Goal: Information Seeking & Learning: Check status

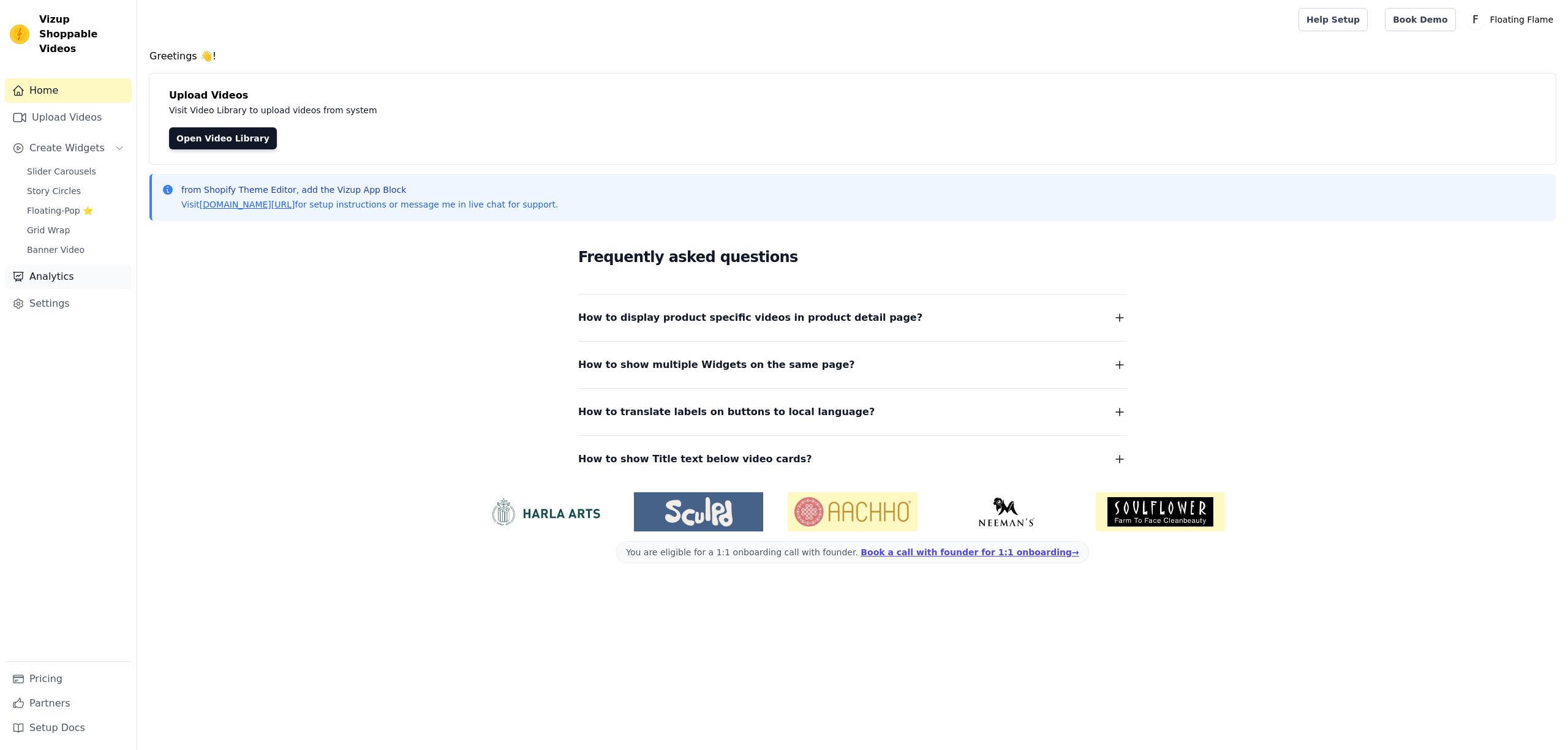
click at [49, 265] on link "Analytics" at bounding box center [68, 276] width 127 height 24
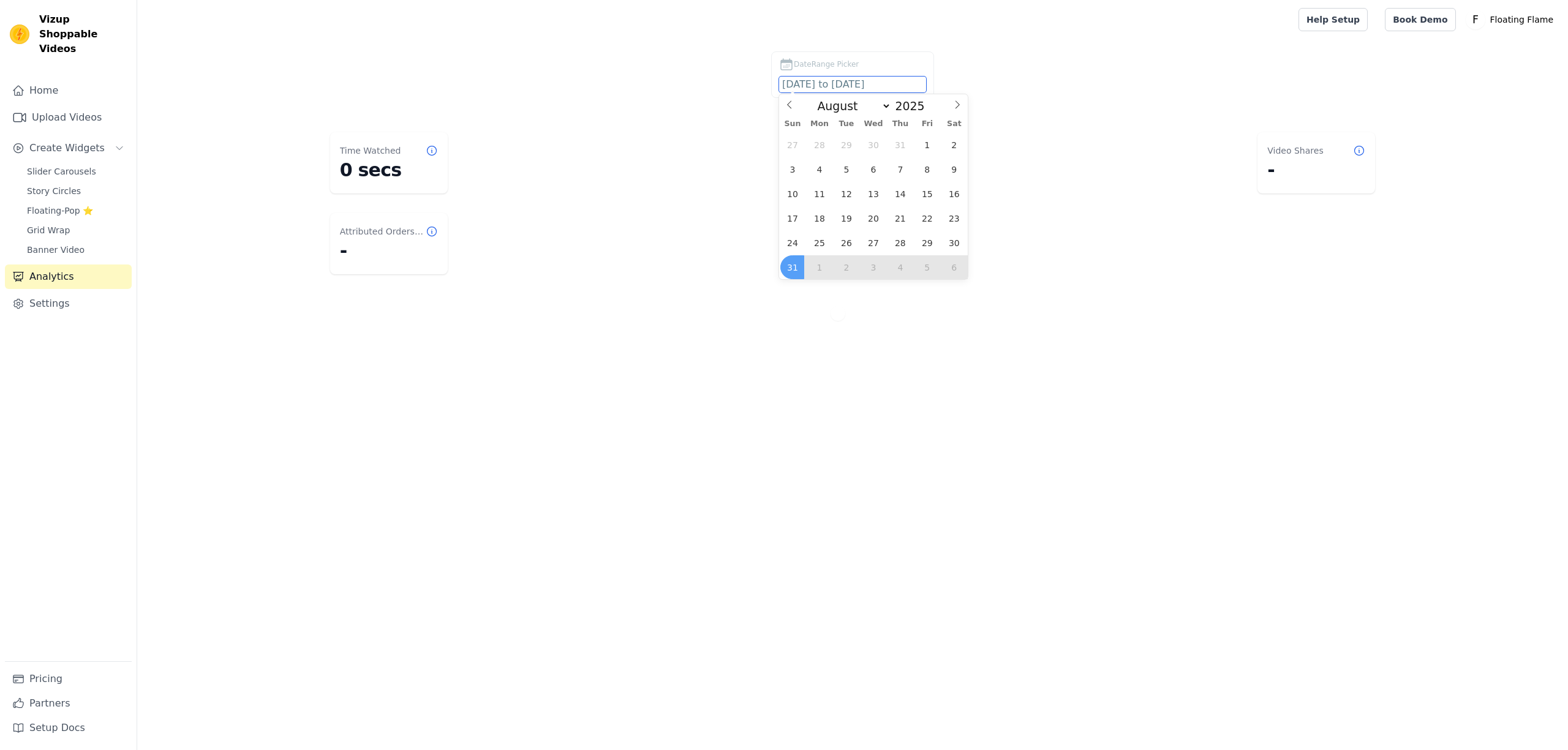
click at [848, 85] on input "[DATE] to [DATE]" at bounding box center [852, 85] width 147 height 16
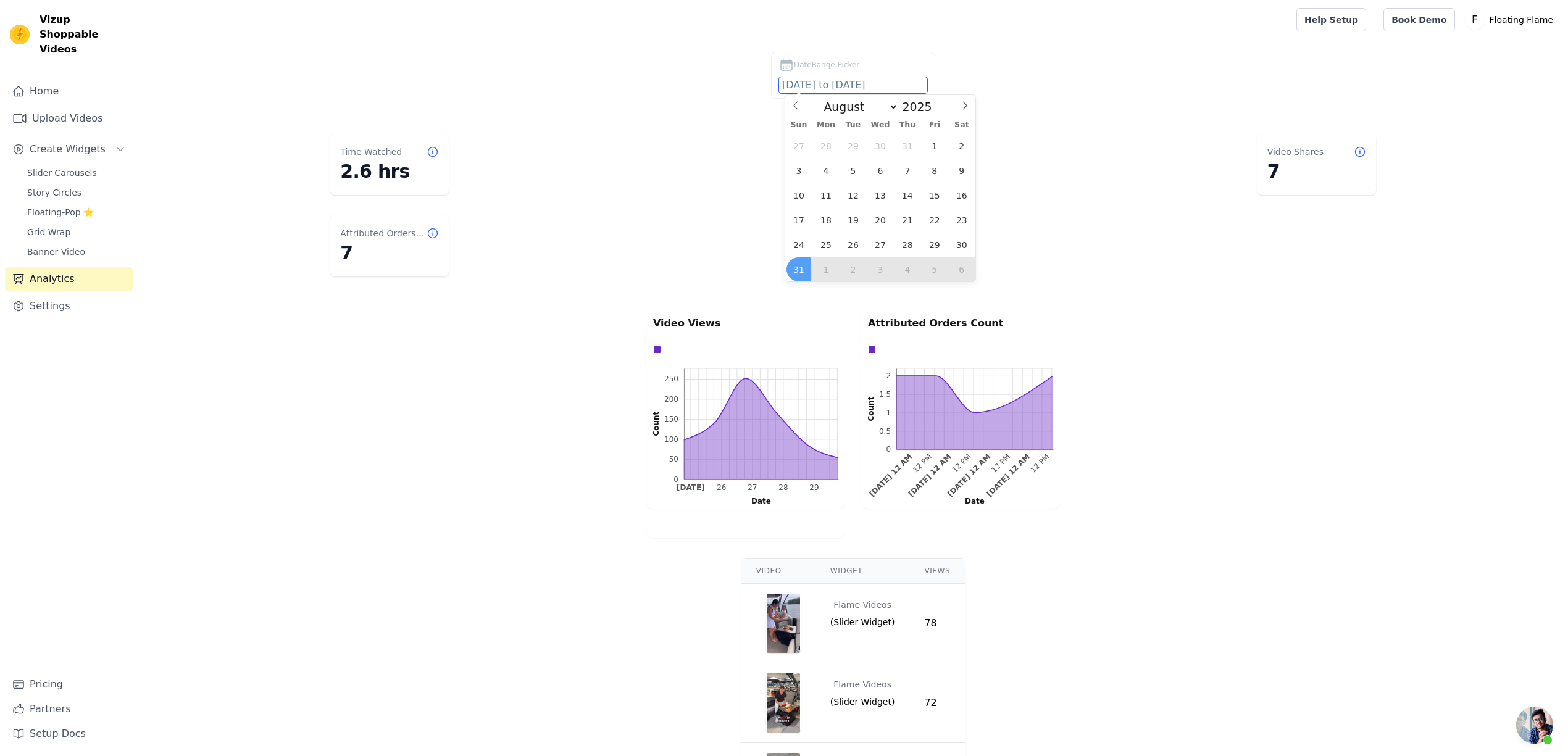
scroll to position [991, 0]
click at [966, 102] on icon at bounding box center [965, 105] width 9 height 9
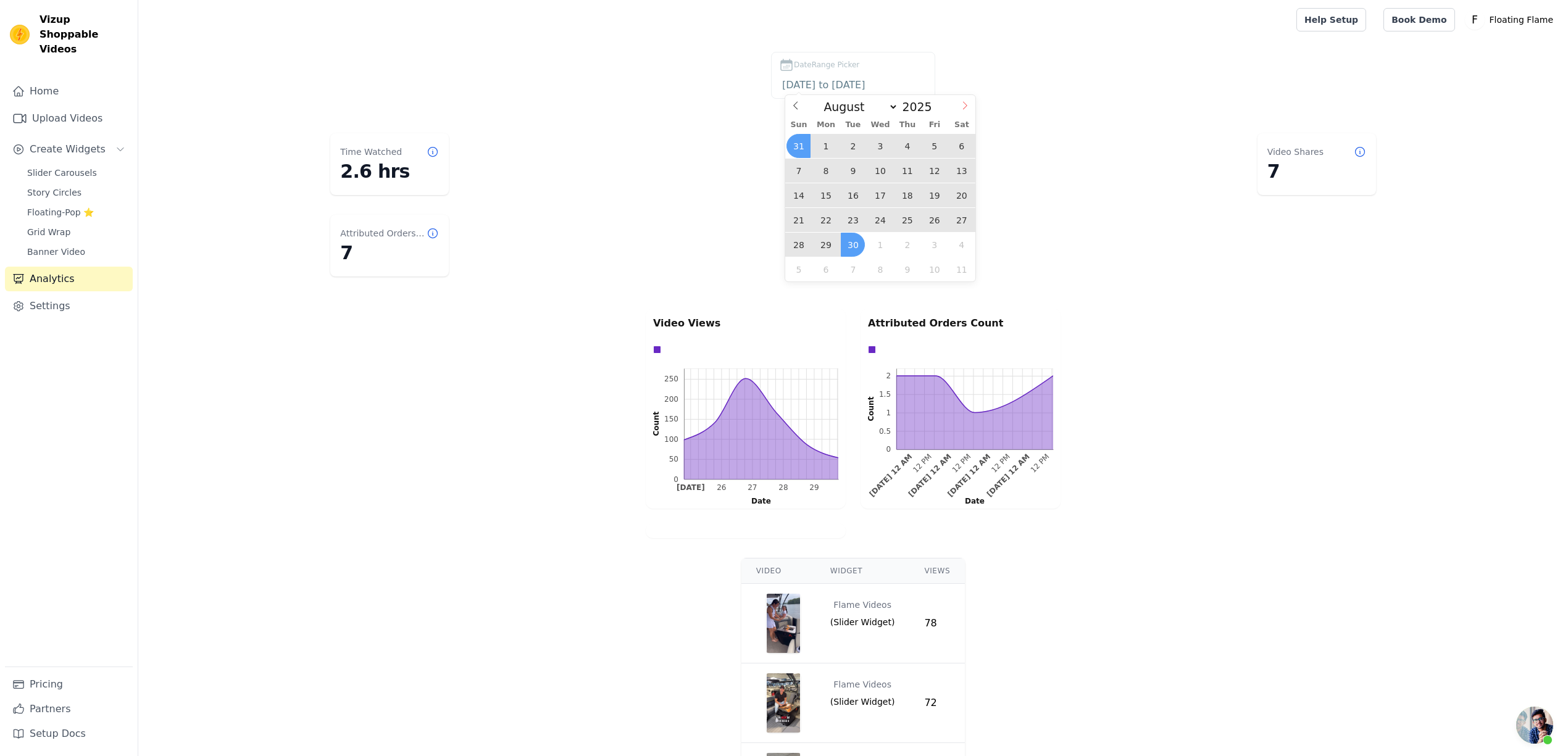
select select "8"
click at [823, 245] on span "29" at bounding box center [826, 245] width 24 height 24
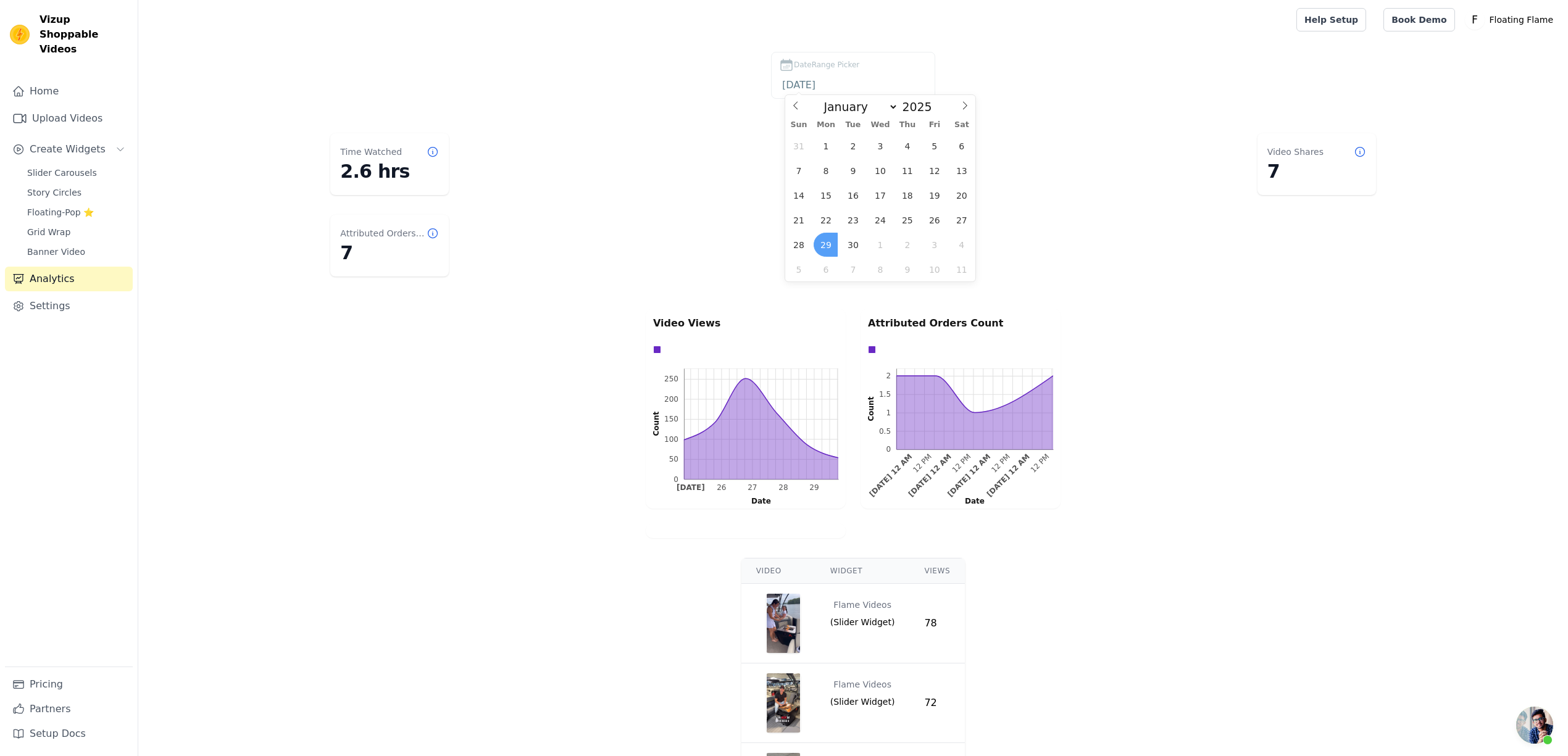
click at [824, 240] on span "29" at bounding box center [826, 245] width 24 height 24
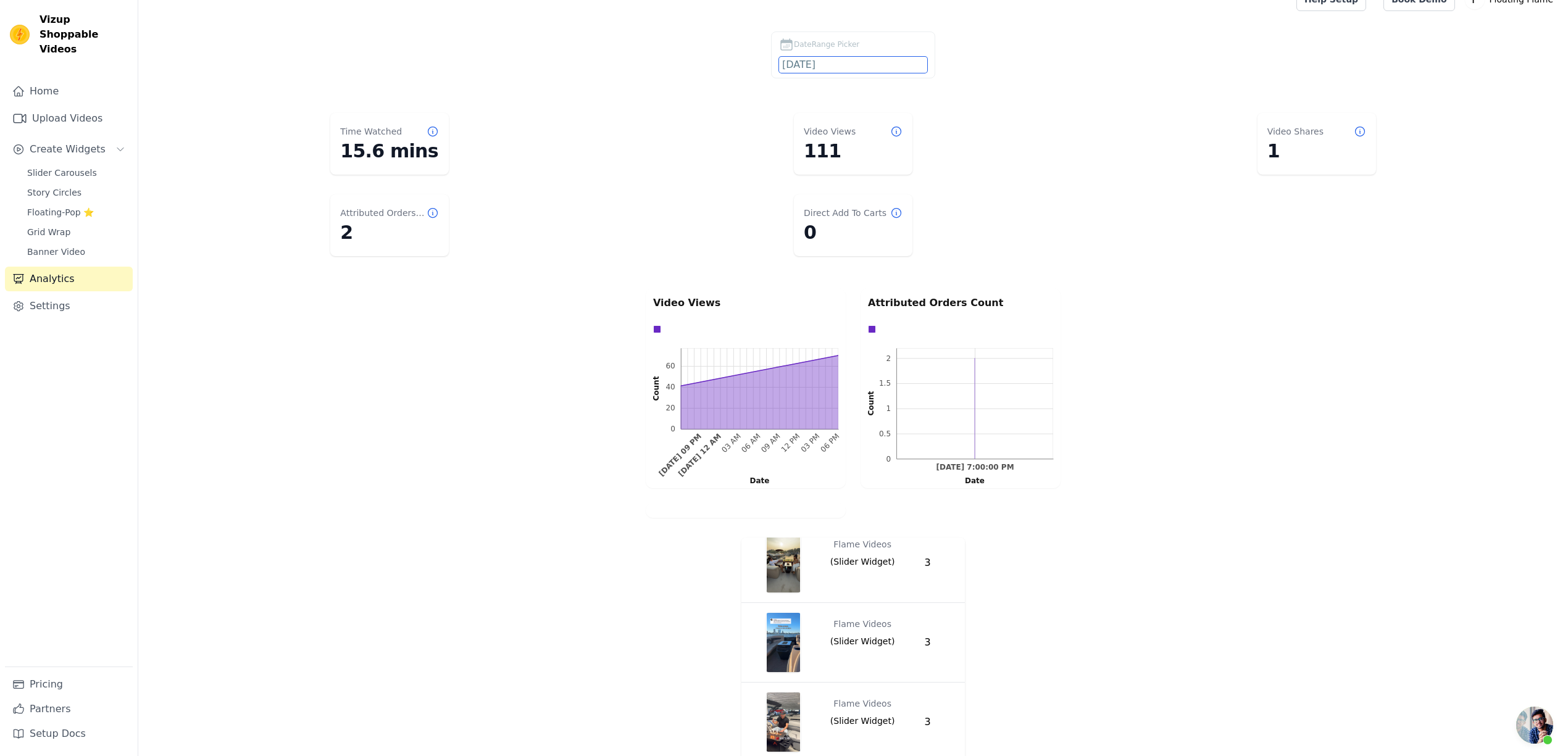
scroll to position [0, 0]
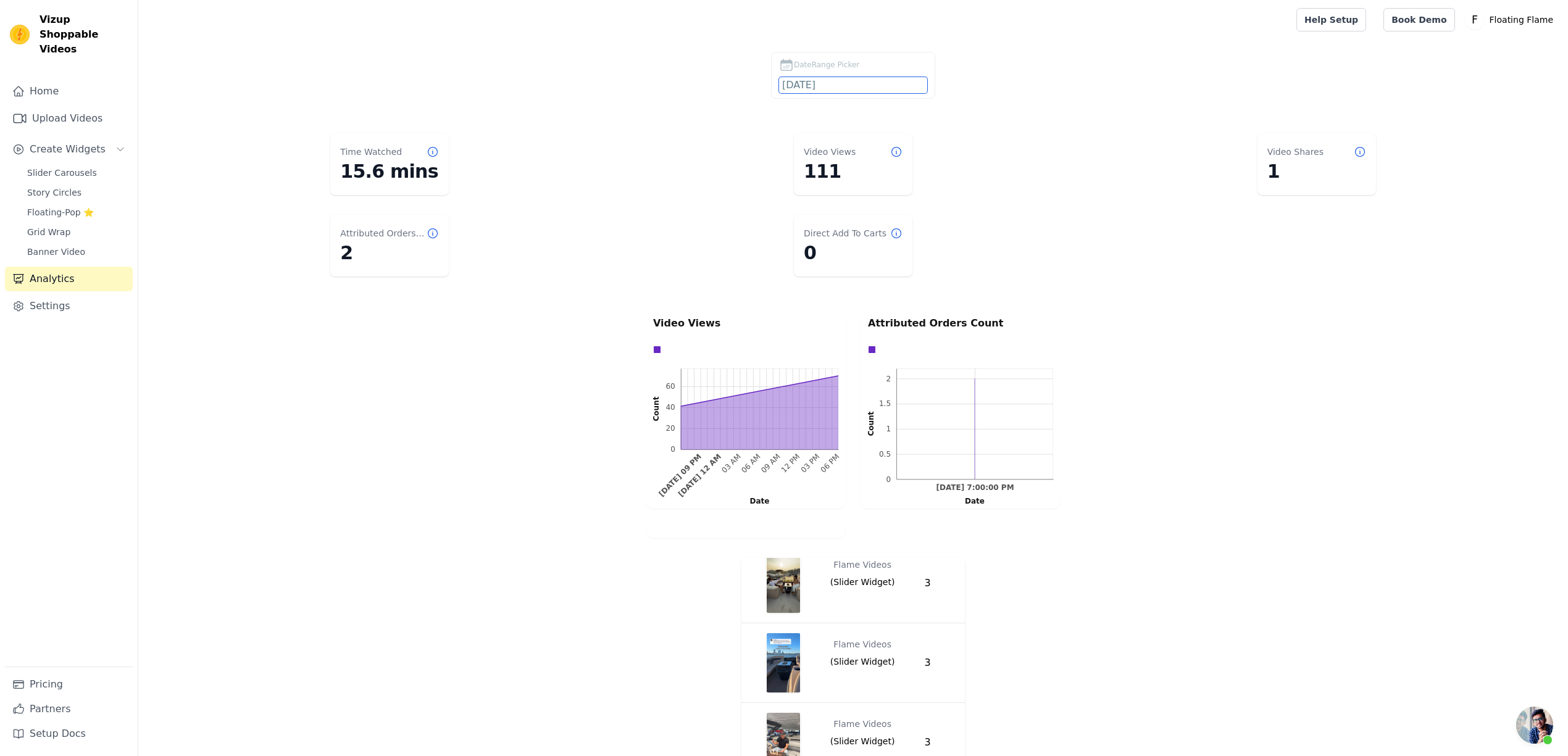
click at [880, 88] on input "[DATE]" at bounding box center [853, 85] width 148 height 16
click at [843, 247] on span "30" at bounding box center [846, 245] width 24 height 24
click at [846, 238] on span "30" at bounding box center [846, 245] width 24 height 24
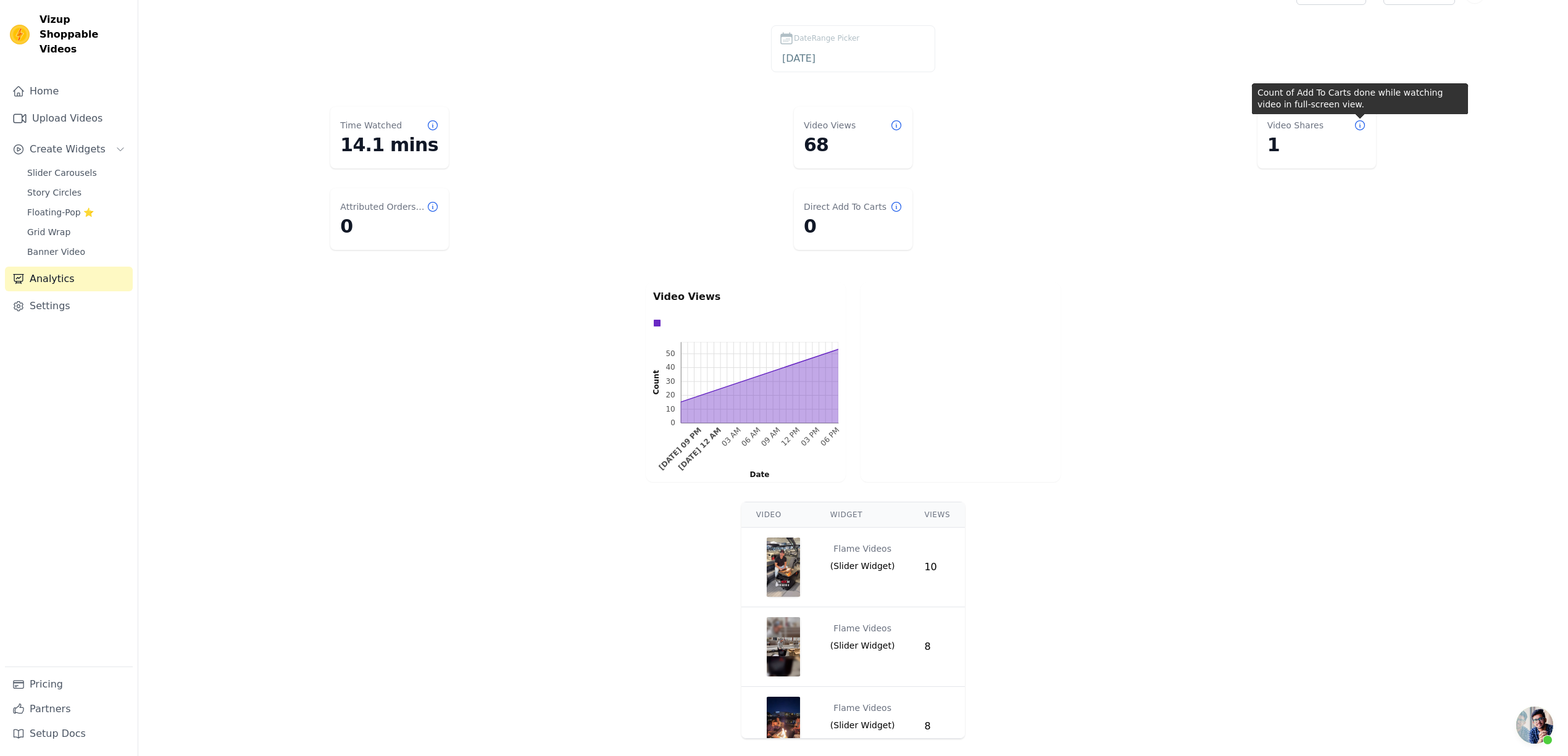
click at [1365, 126] on icon at bounding box center [1360, 125] width 13 height 13
click at [1364, 125] on icon at bounding box center [1359, 125] width 9 height 9
click at [1359, 125] on icon at bounding box center [1359, 125] width 9 height 9
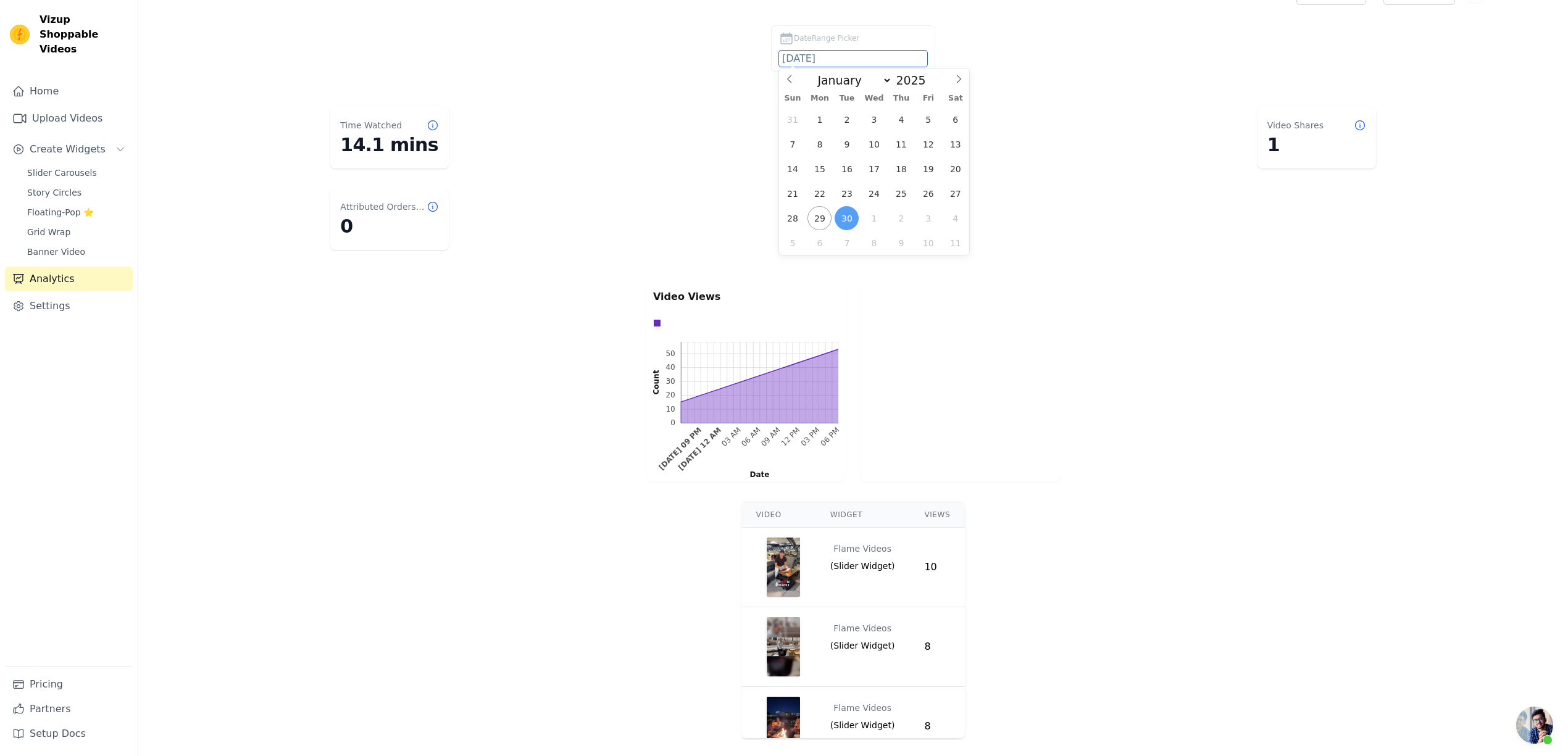
click at [852, 56] on input "[DATE]" at bounding box center [853, 59] width 148 height 16
click at [814, 195] on span "22" at bounding box center [819, 193] width 24 height 24
click at [841, 216] on span "30" at bounding box center [846, 218] width 24 height 24
type input "[DATE] to [DATE]"
